Goal: Task Accomplishment & Management: Complete application form

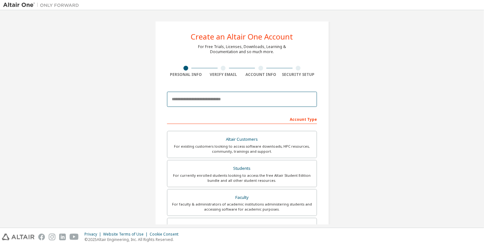
click at [258, 102] on input "email" at bounding box center [242, 99] width 150 height 15
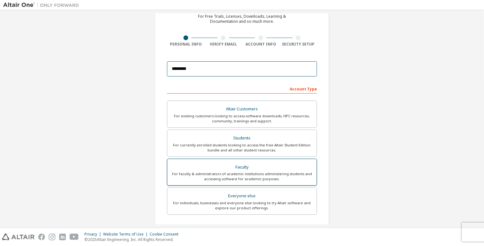
scroll to position [30, 0]
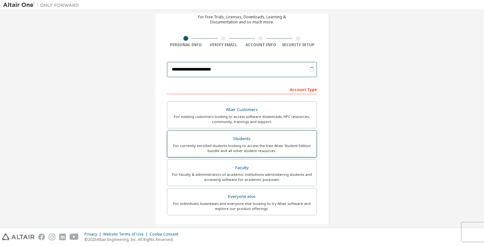
type input "**********"
click at [245, 141] on div "Students" at bounding box center [242, 138] width 142 height 9
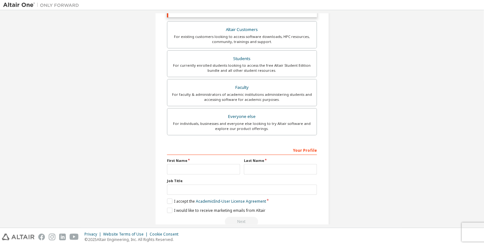
scroll to position [144, 0]
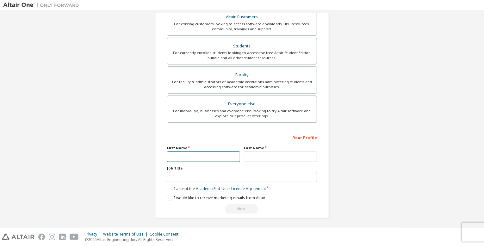
click at [221, 156] on input "text" at bounding box center [203, 156] width 73 height 10
type input "*******"
click at [258, 156] on input "text" at bounding box center [280, 156] width 73 height 10
type input "*****"
click at [168, 188] on label "I accept the Academic End-User License Agreement" at bounding box center [216, 188] width 99 height 5
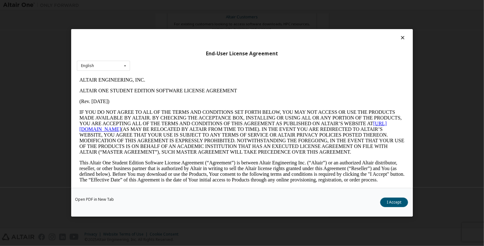
scroll to position [0, 0]
click at [400, 40] on icon at bounding box center [402, 38] width 7 height 6
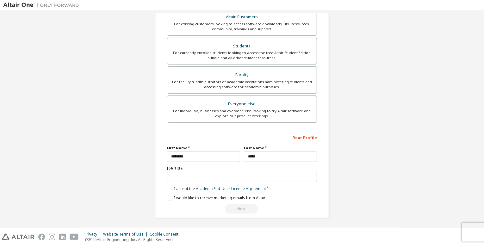
click at [293, 138] on div "Your Profile" at bounding box center [242, 137] width 150 height 10
click at [172, 186] on label "I accept the Academic End-User License Agreement" at bounding box center [216, 188] width 99 height 5
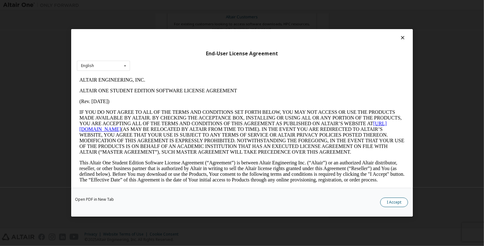
click at [398, 200] on button "I Accept" at bounding box center [394, 202] width 28 height 9
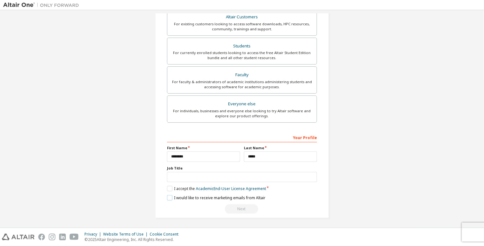
click at [167, 197] on label "I would like to receive marketing emails from Altair" at bounding box center [216, 197] width 98 height 5
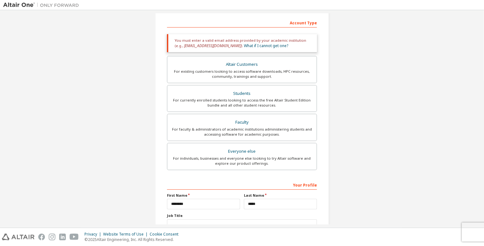
scroll to position [126, 0]
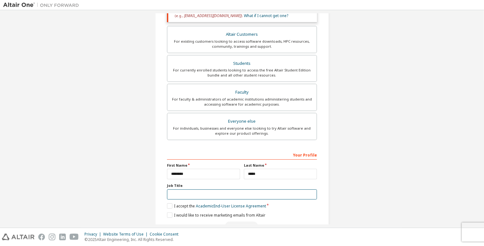
click at [224, 193] on input "text" at bounding box center [242, 194] width 150 height 10
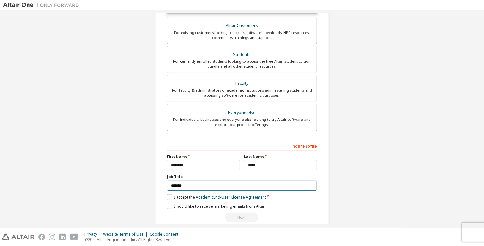
scroll to position [144, 0]
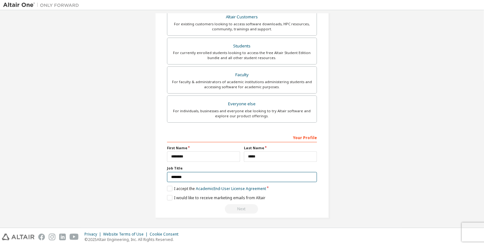
click at [219, 176] on input "*******" at bounding box center [242, 177] width 150 height 10
type input "*"
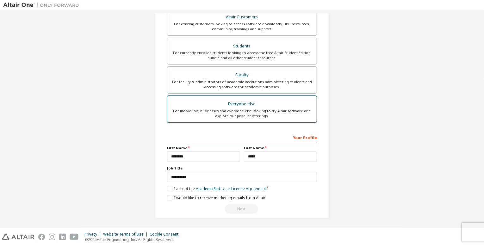
click at [242, 117] on div "For individuals, businesses and everyone else looking to try Altair software an…" at bounding box center [242, 113] width 142 height 10
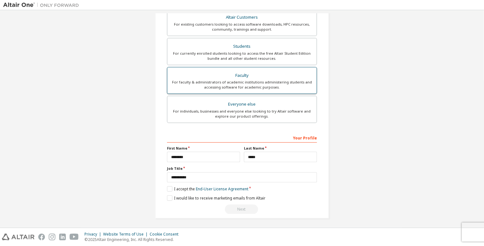
click at [235, 80] on div "For faculty & administrators of academic institutions administering students an…" at bounding box center [242, 85] width 142 height 10
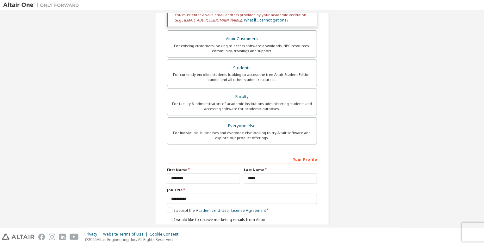
scroll to position [144, 0]
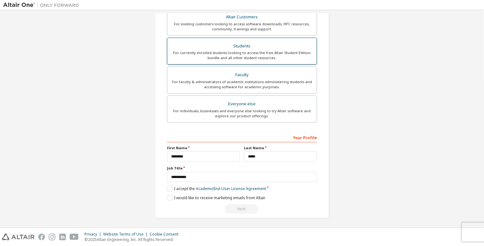
click at [238, 60] on label "Students For currently enrolled students looking to access the free Altair Stud…" at bounding box center [242, 51] width 150 height 27
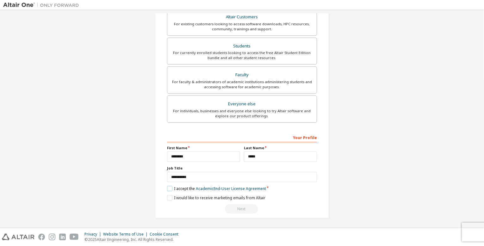
click at [169, 186] on label "I accept the Academic End-User License Agreement" at bounding box center [216, 188] width 99 height 5
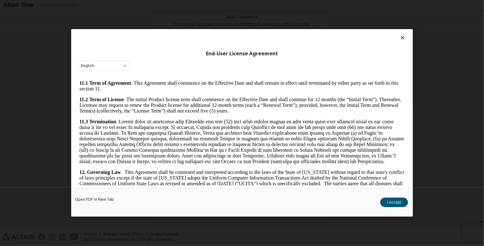
scroll to position [1050, 0]
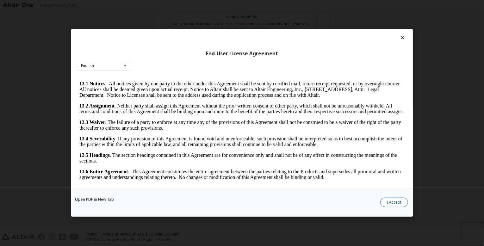
click at [386, 200] on button "I Accept" at bounding box center [394, 202] width 28 height 9
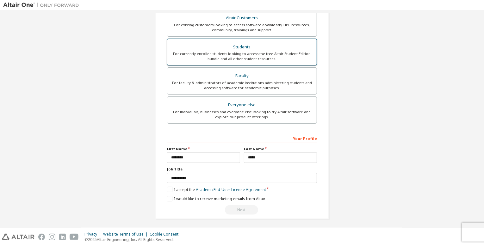
scroll to position [144, 0]
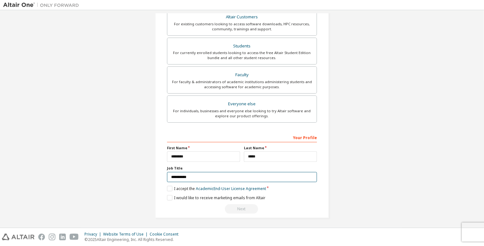
click at [199, 176] on input "**********" at bounding box center [242, 177] width 150 height 10
type input "*"
type input "*******"
click at [233, 212] on div "Next" at bounding box center [242, 208] width 150 height 9
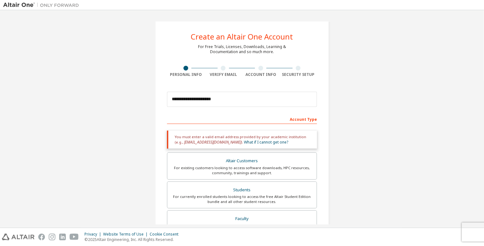
click at [307, 119] on div "Account Type" at bounding box center [242, 119] width 150 height 10
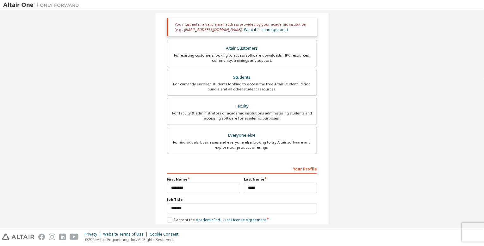
scroll to position [144, 0]
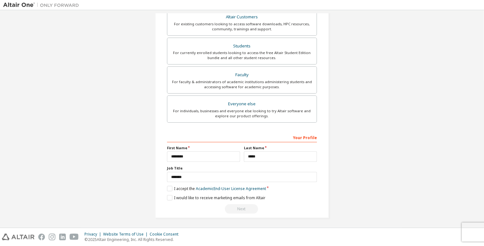
click at [229, 208] on div "Next" at bounding box center [242, 208] width 150 height 9
click at [220, 159] on input "*******" at bounding box center [203, 156] width 73 height 10
click at [278, 155] on input "*****" at bounding box center [280, 156] width 73 height 10
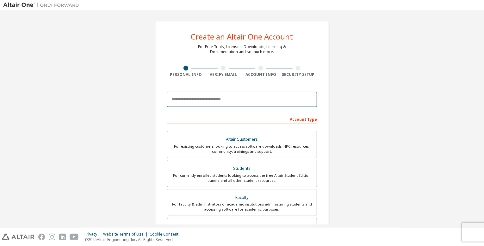
click at [262, 98] on input "email" at bounding box center [242, 99] width 150 height 15
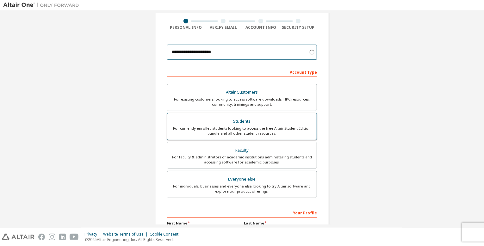
scroll to position [63, 0]
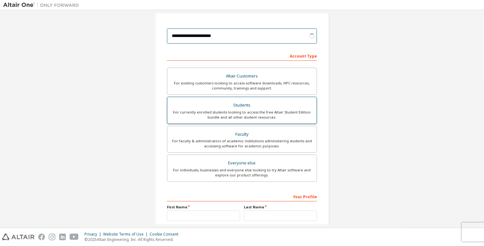
type input "**********"
click at [224, 114] on div "For currently enrolled students looking to access the free Altair Student Editi…" at bounding box center [242, 115] width 142 height 10
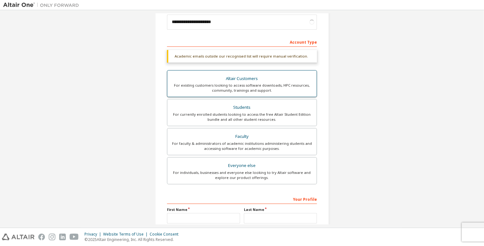
scroll to position [0, 0]
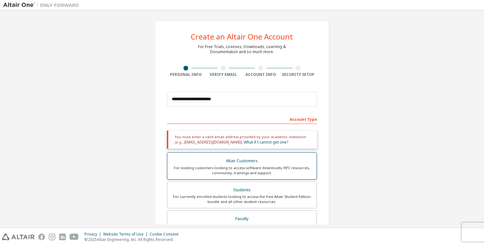
click at [264, 159] on div "Altair Customers" at bounding box center [242, 161] width 142 height 9
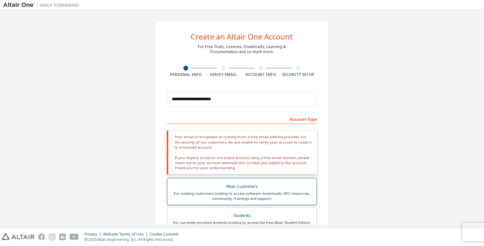
click at [253, 186] on div "Altair Customers" at bounding box center [242, 186] width 142 height 9
click at [248, 214] on div "Students" at bounding box center [242, 215] width 142 height 9
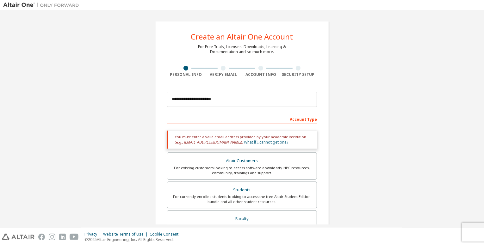
click at [250, 143] on link "What if I cannot get one?" at bounding box center [266, 141] width 44 height 5
